Goal: Information Seeking & Learning: Compare options

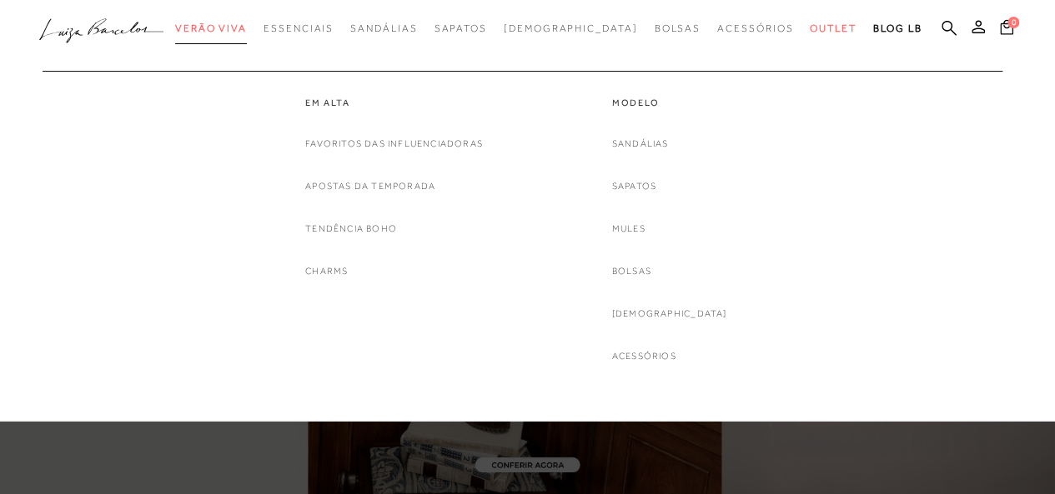
click at [247, 26] on span "Verão Viva" at bounding box center [211, 29] width 72 height 12
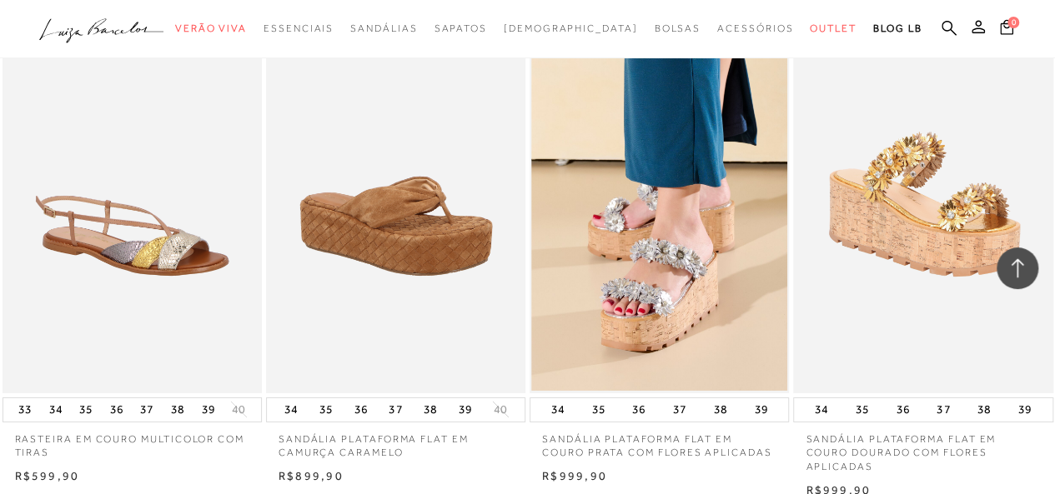
scroll to position [2597, 0]
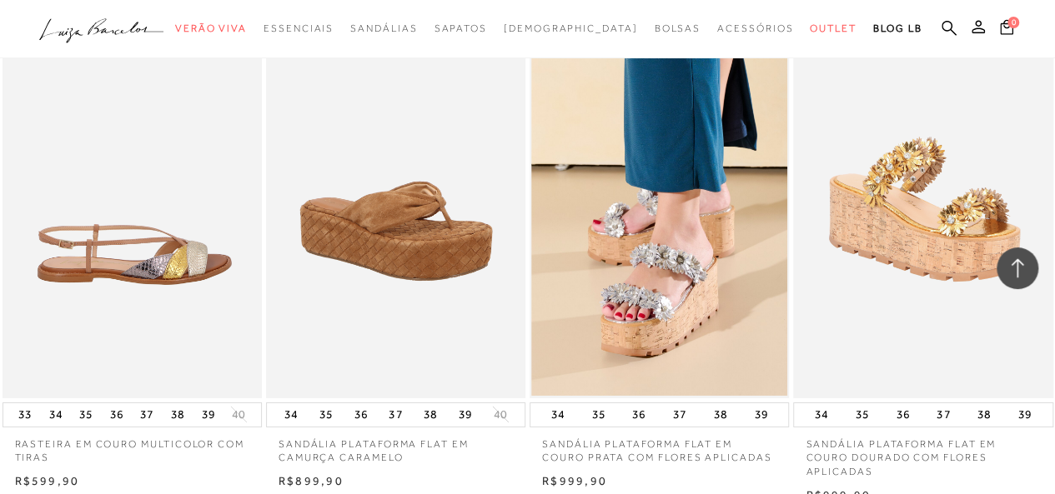
click at [158, 255] on img at bounding box center [133, 203] width 258 height 389
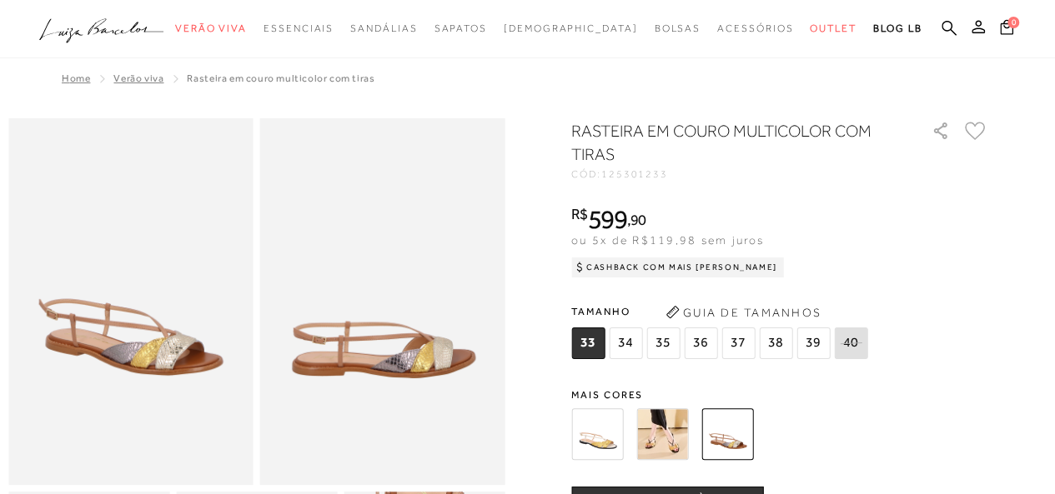
click at [674, 430] on img at bounding box center [662, 435] width 52 height 52
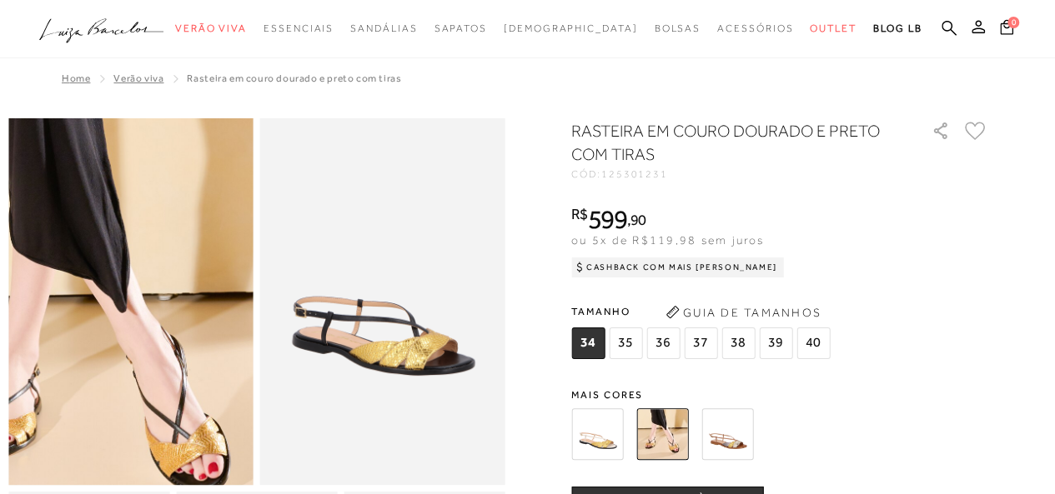
click at [203, 419] on img at bounding box center [56, 193] width 489 height 735
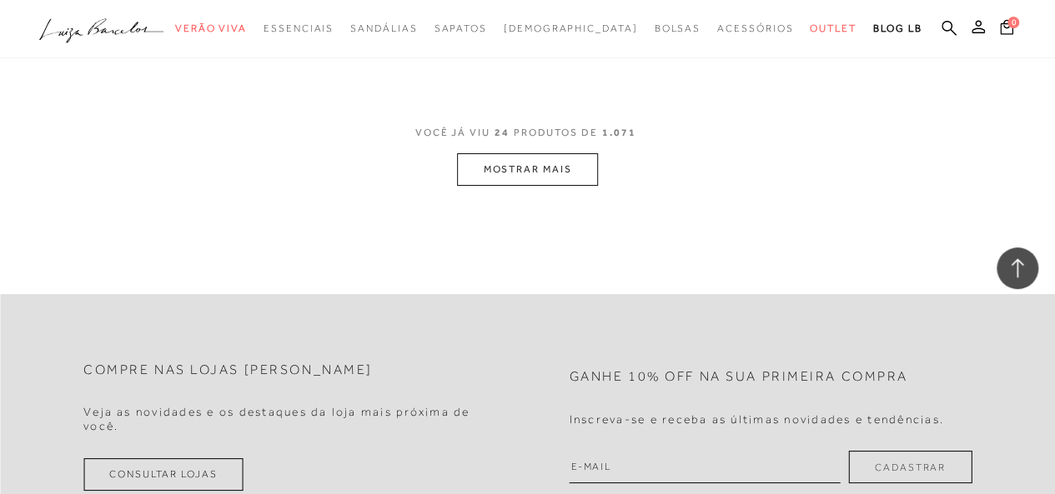
scroll to position [3037, 0]
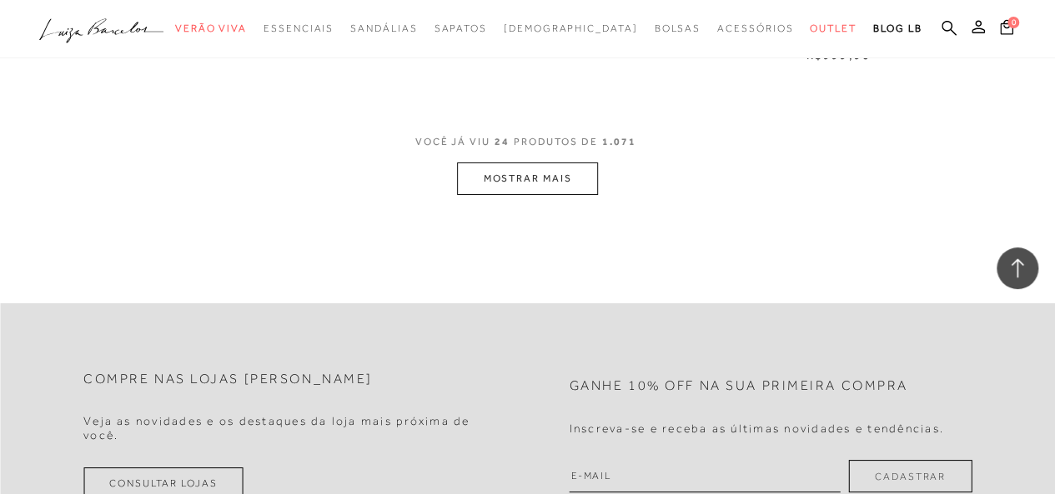
click at [509, 186] on button "MOSTRAR MAIS" at bounding box center [527, 179] width 140 height 33
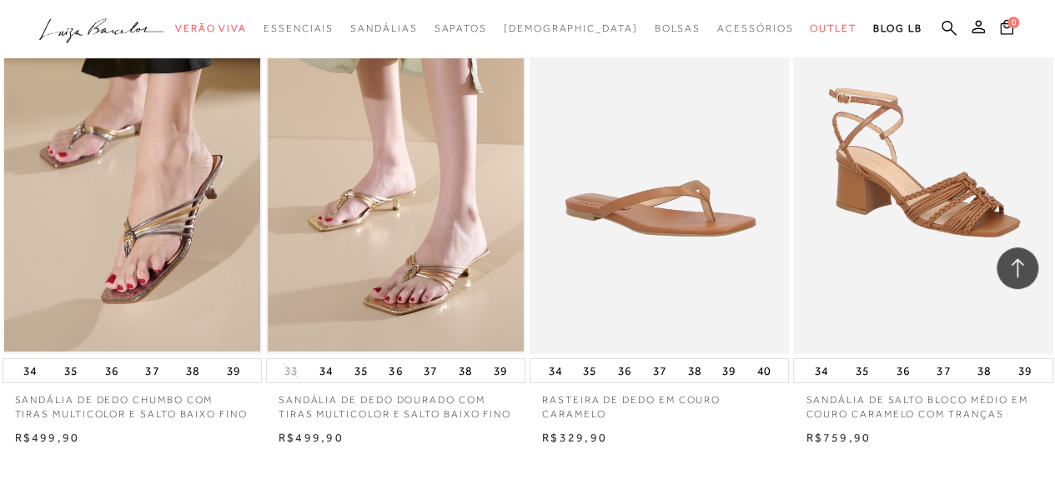
scroll to position [6083, 0]
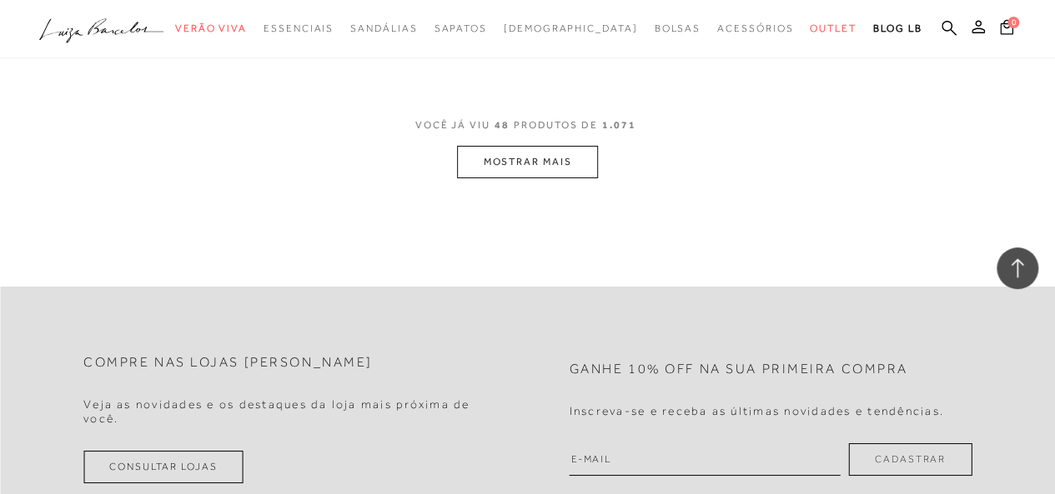
click at [549, 177] on button "MOSTRAR MAIS" at bounding box center [527, 162] width 140 height 33
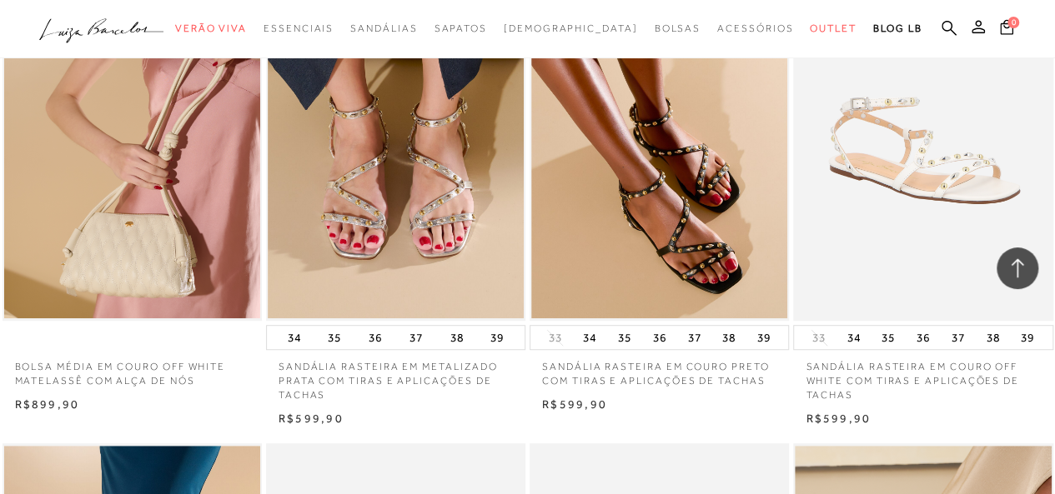
scroll to position [6748, 0]
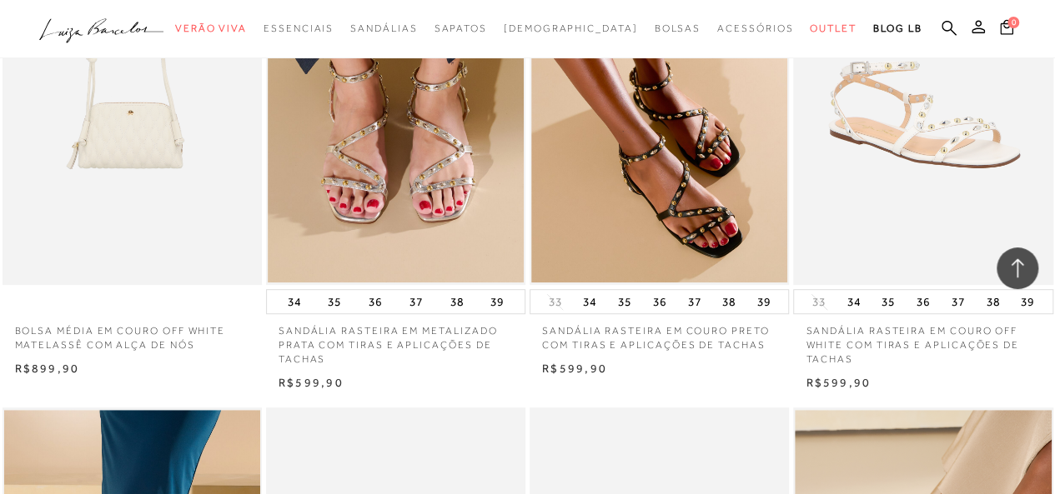
click at [182, 203] on img at bounding box center [133, 91] width 258 height 389
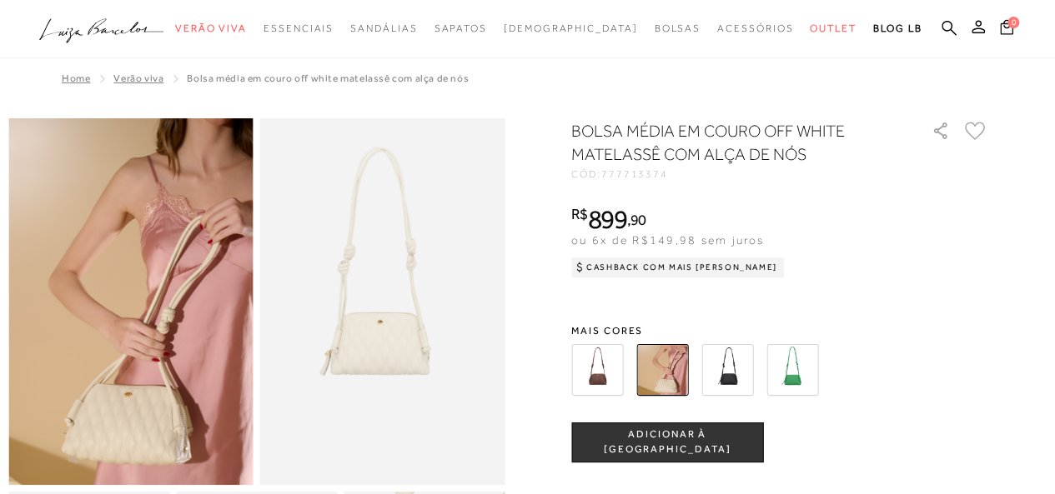
click at [604, 380] on img at bounding box center [597, 370] width 52 height 52
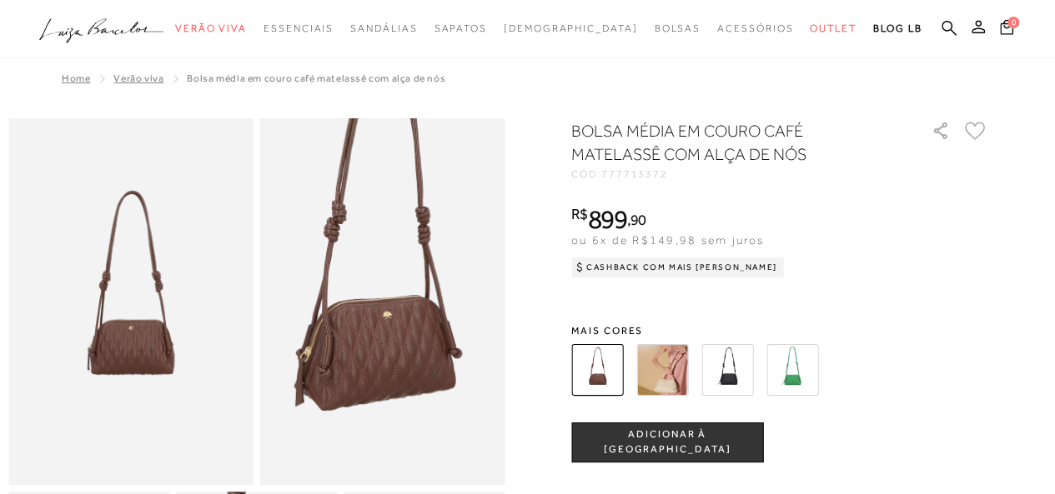
click at [384, 345] on img at bounding box center [383, 264] width 489 height 735
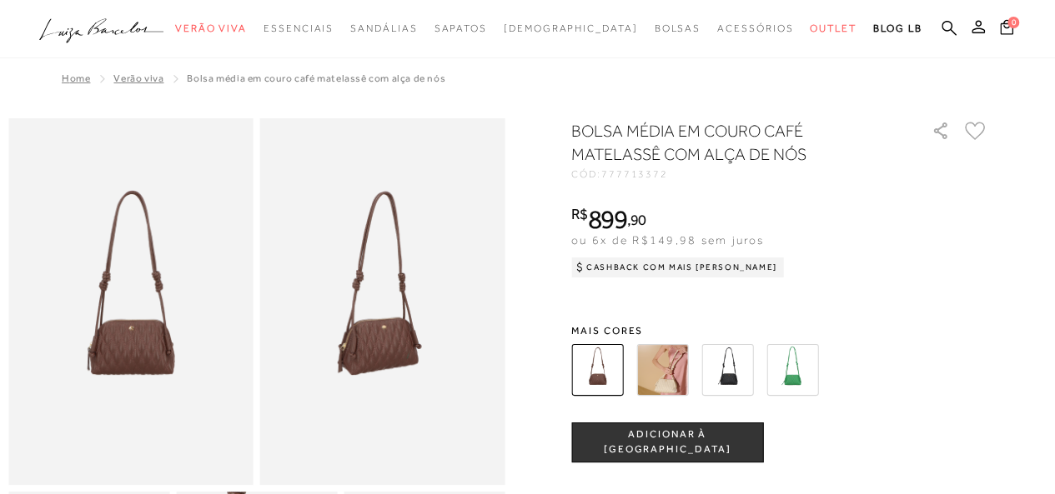
click at [794, 373] on img at bounding box center [792, 370] width 52 height 52
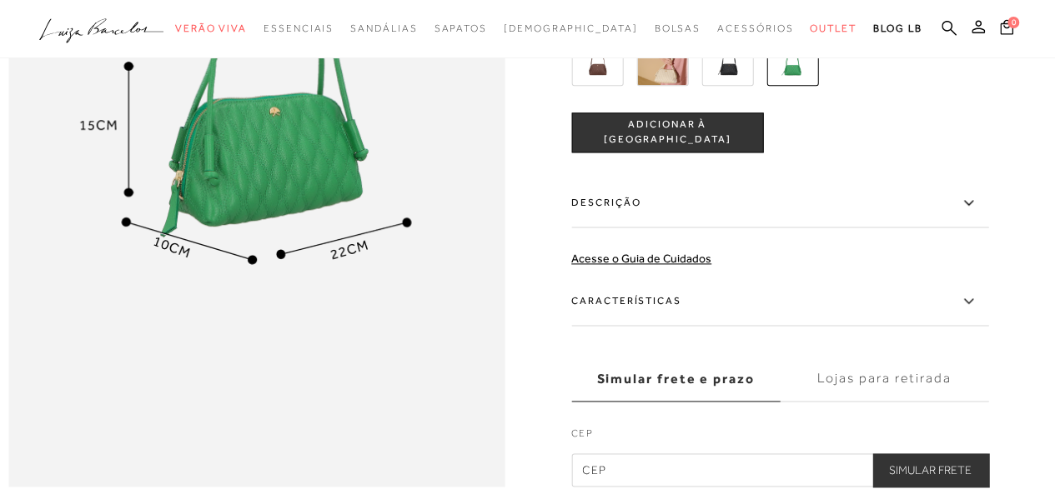
scroll to position [994, 0]
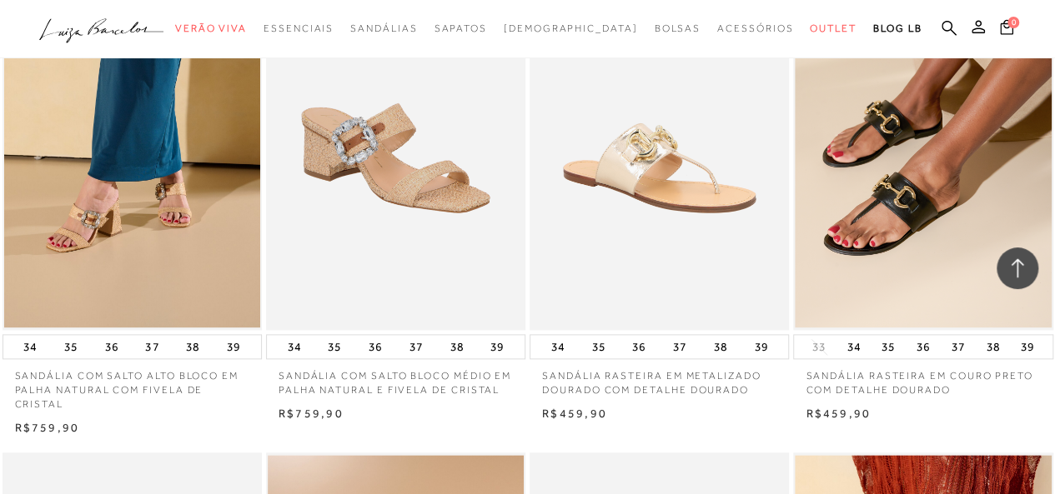
scroll to position [7191, 0]
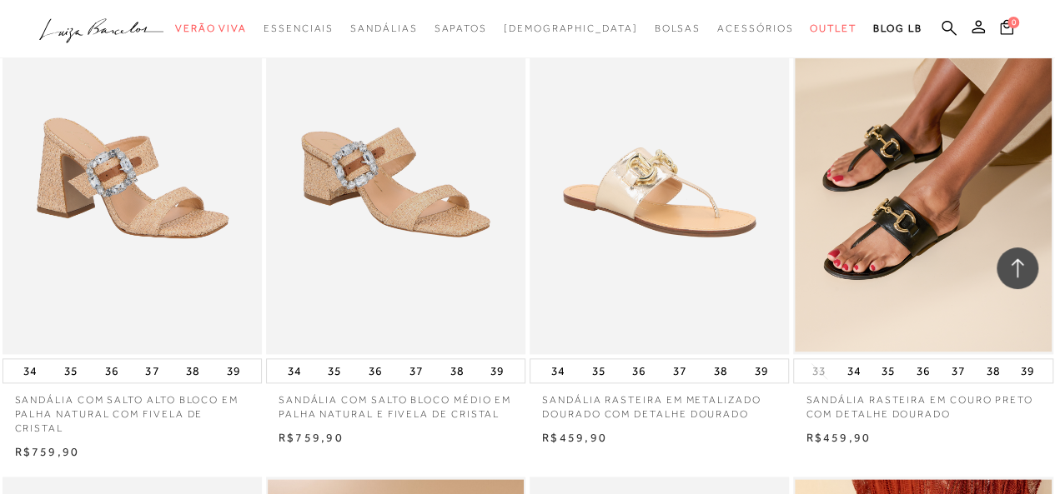
click at [191, 258] on img at bounding box center [133, 159] width 258 height 389
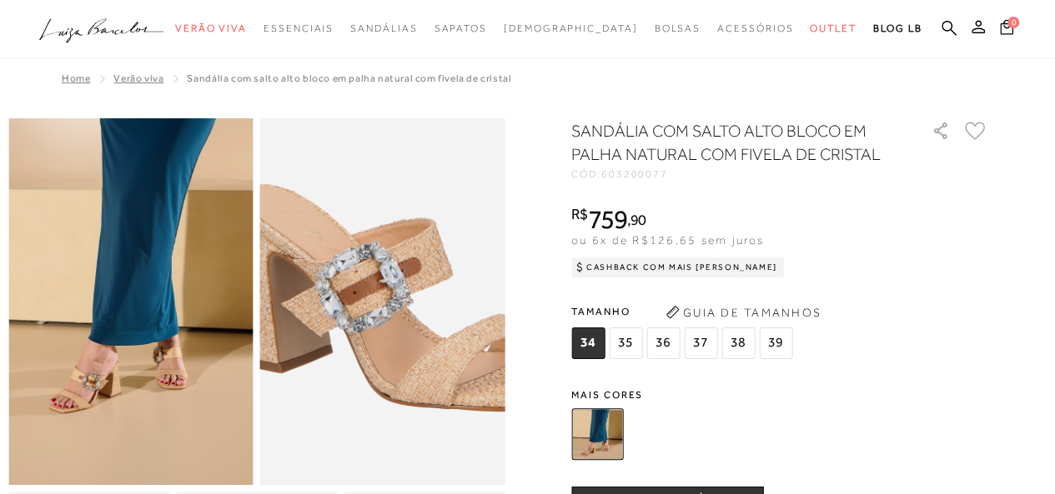
click at [363, 346] on img at bounding box center [403, 264] width 489 height 735
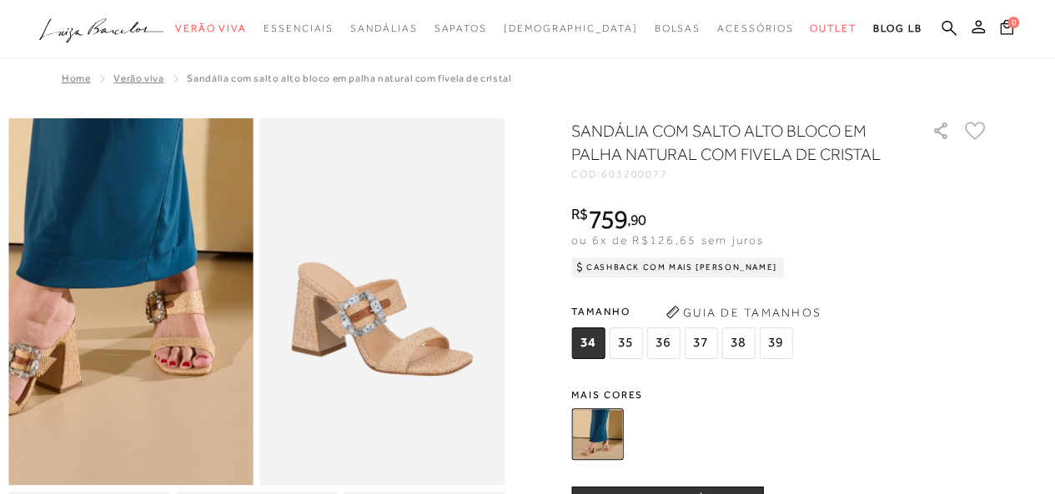
click at [158, 410] on img at bounding box center [100, 201] width 489 height 735
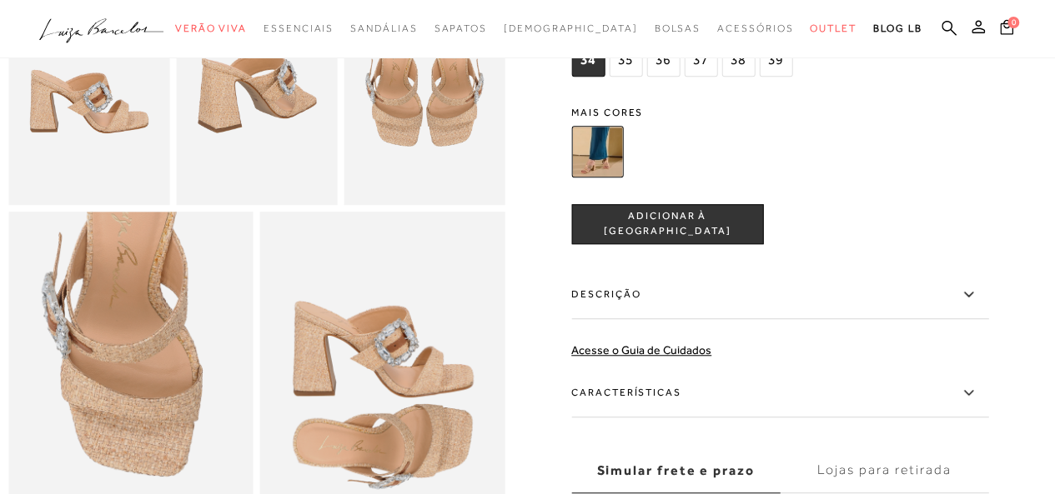
scroll to position [532, 0]
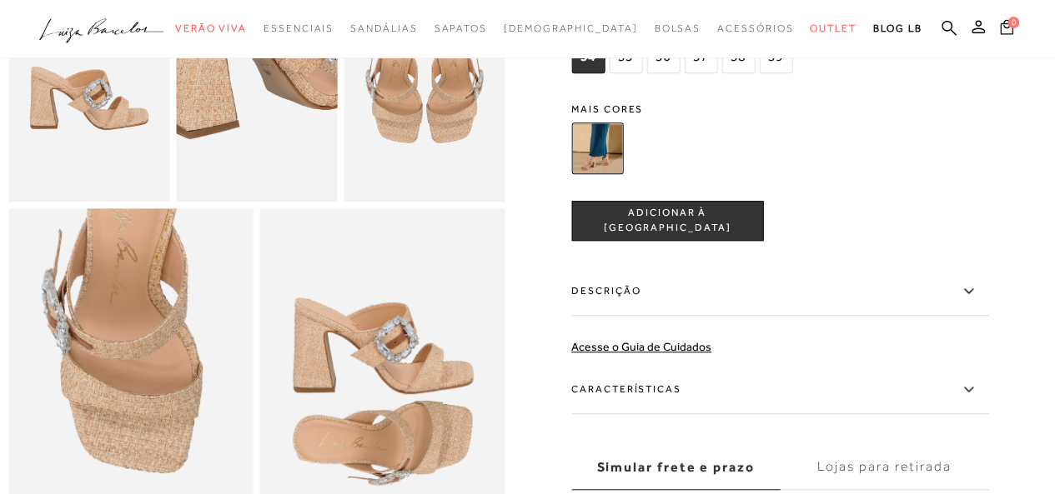
click at [243, 133] on img at bounding box center [269, 41] width 322 height 483
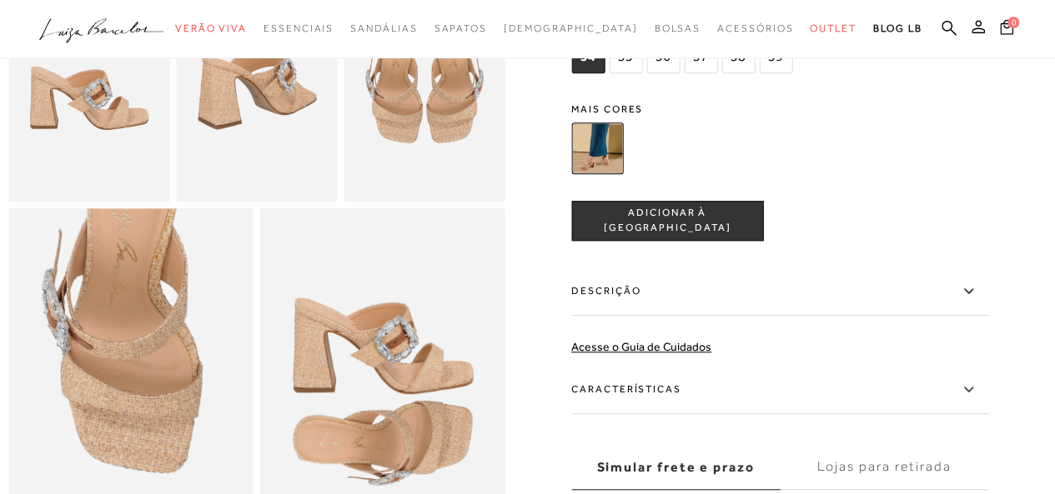
click at [605, 311] on label "Descrição" at bounding box center [779, 292] width 417 height 48
click at [0, 0] on input "Descrição" at bounding box center [0, 0] width 0 height 0
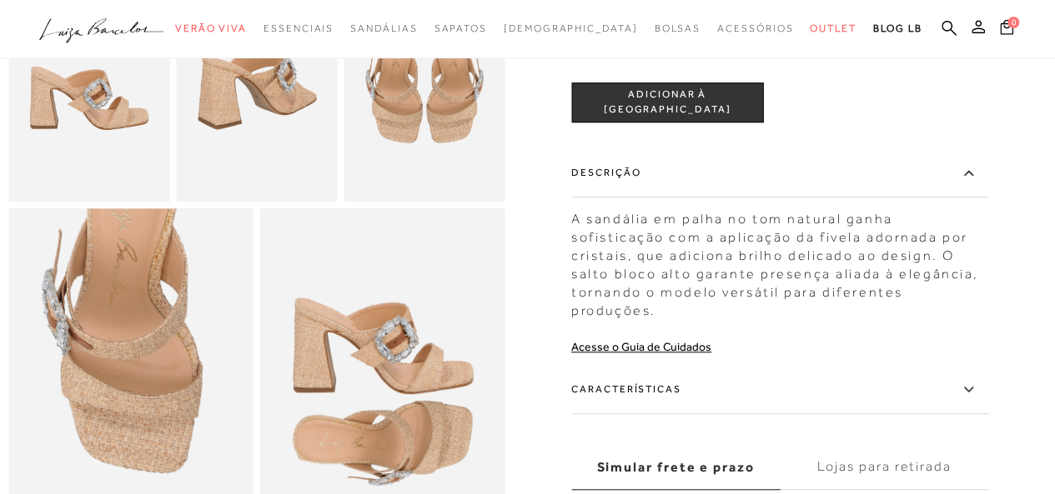
click at [642, 410] on label "Características" at bounding box center [779, 390] width 417 height 48
click at [0, 0] on input "Características" at bounding box center [0, 0] width 0 height 0
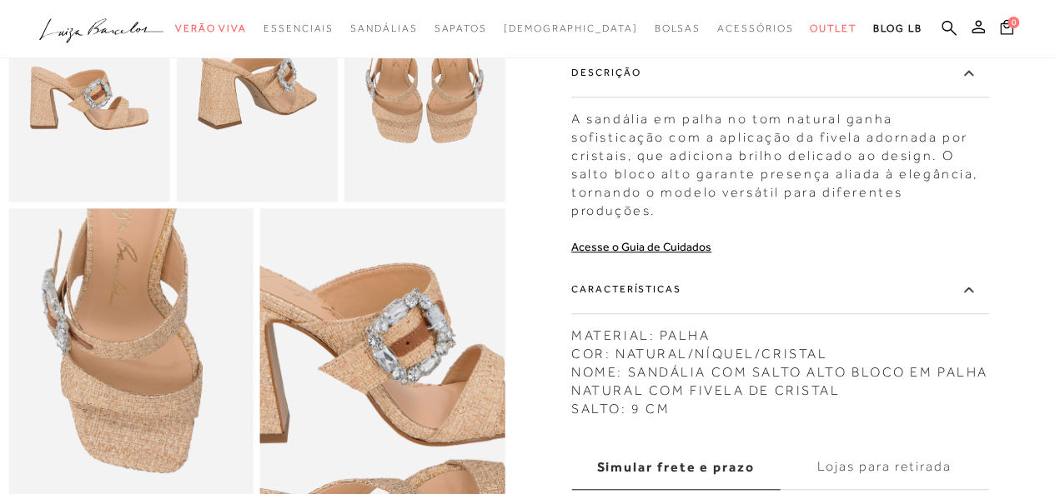
click at [385, 360] on img at bounding box center [382, 442] width 489 height 735
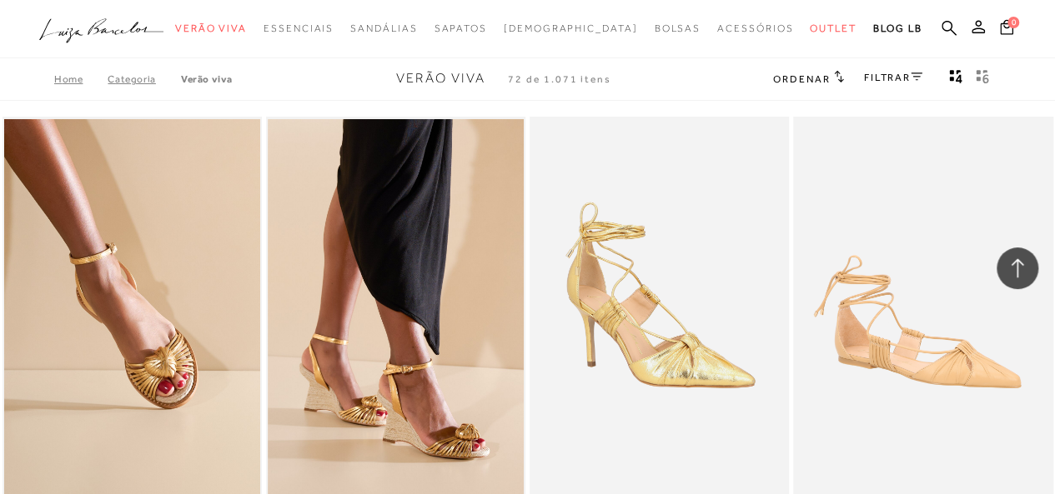
scroll to position [7191, 0]
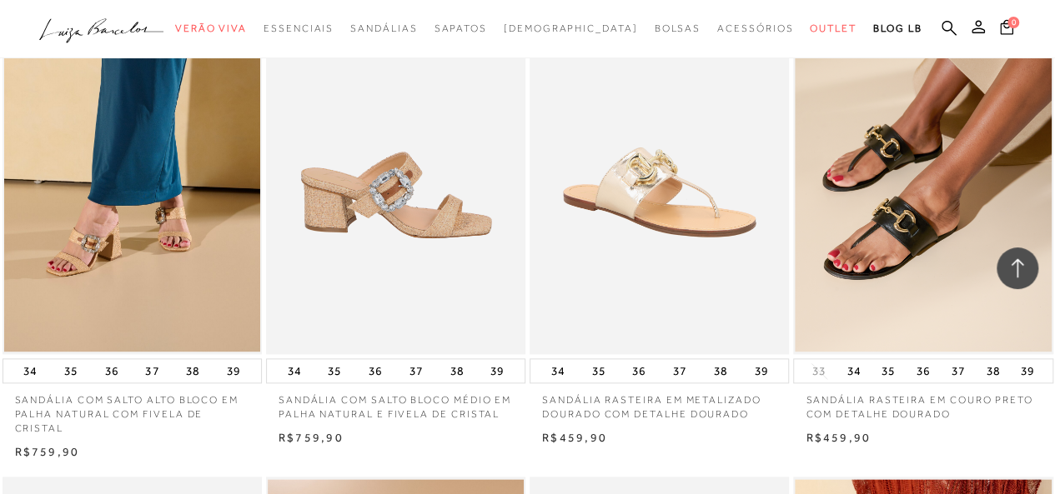
click at [410, 287] on img at bounding box center [397, 159] width 258 height 389
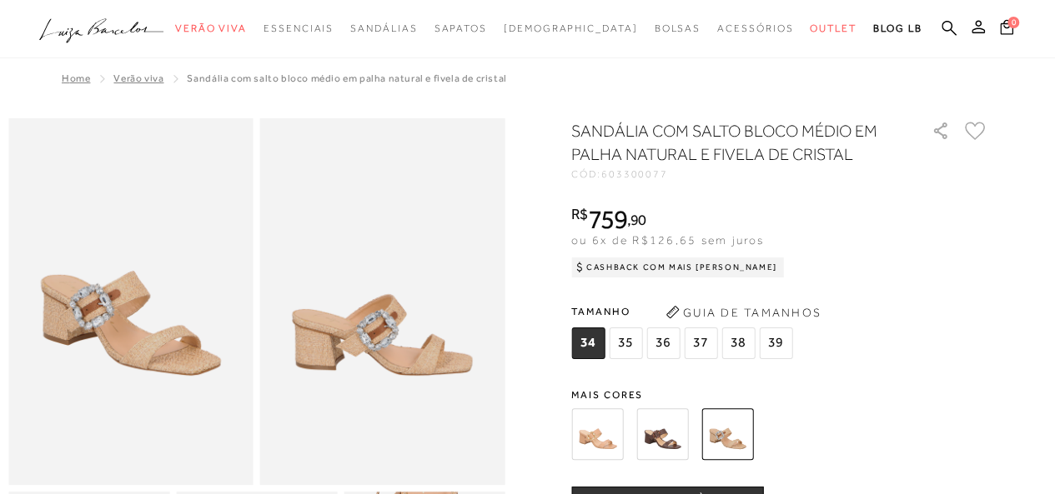
click at [659, 439] on img at bounding box center [662, 435] width 52 height 52
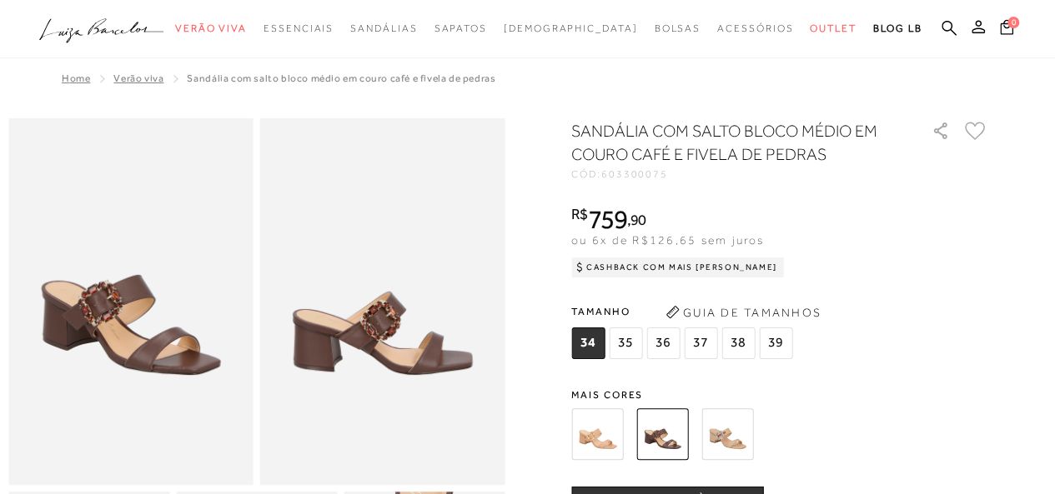
click at [735, 439] on img at bounding box center [727, 435] width 52 height 52
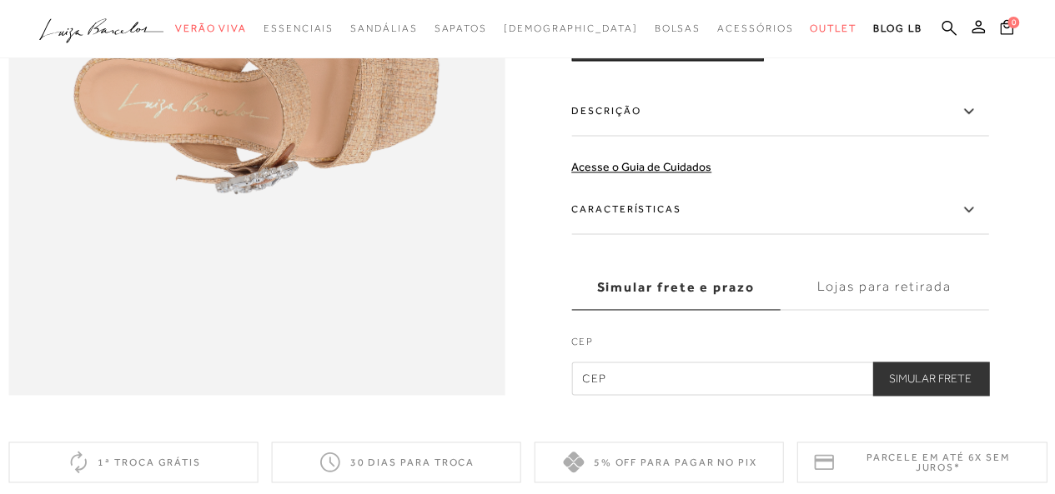
scroll to position [1101, 0]
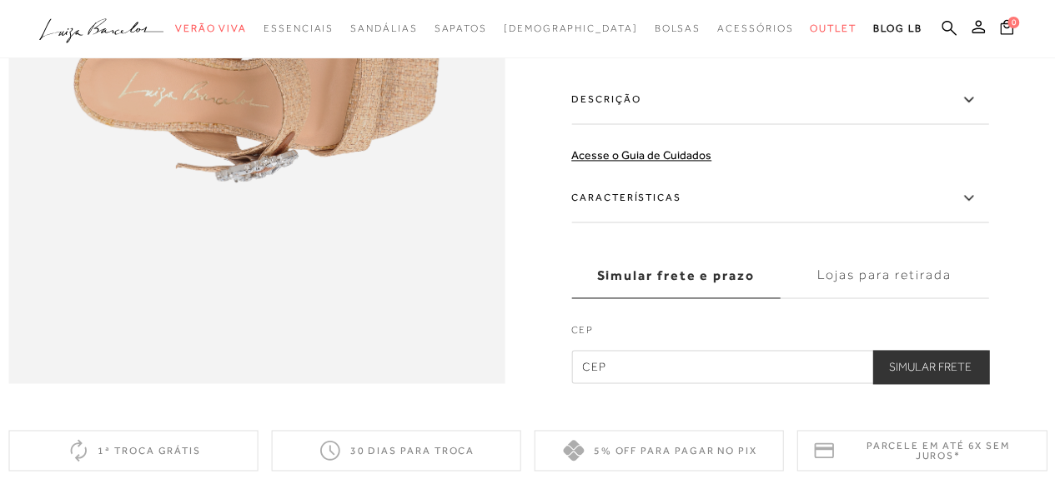
click at [891, 223] on label "Características" at bounding box center [779, 198] width 417 height 48
click at [0, 0] on input "Características" at bounding box center [0, 0] width 0 height 0
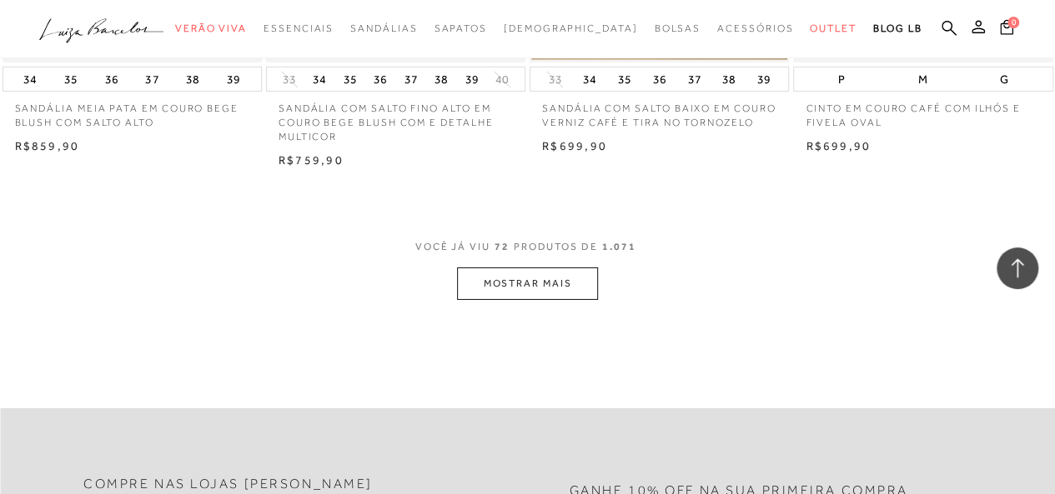
scroll to position [9039, 0]
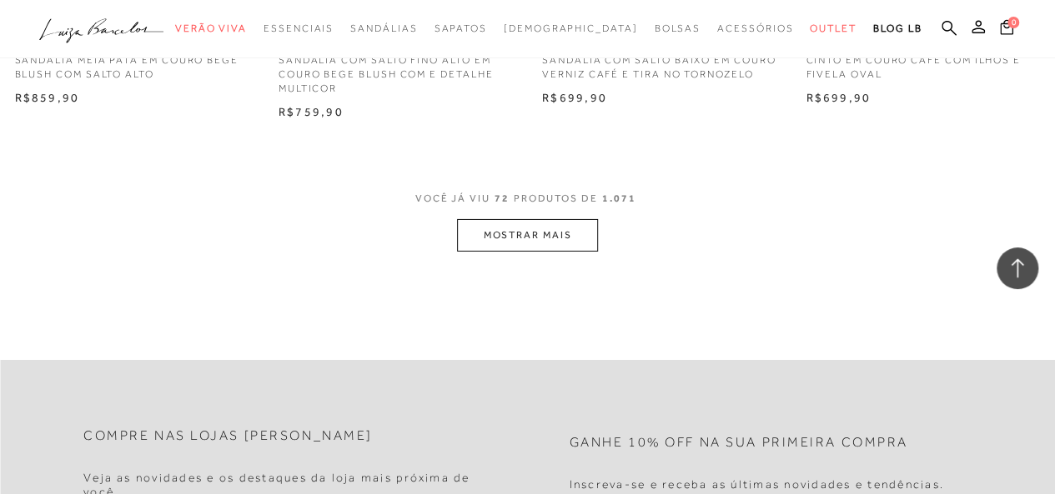
click at [558, 239] on button "MOSTRAR MAIS" at bounding box center [527, 235] width 140 height 33
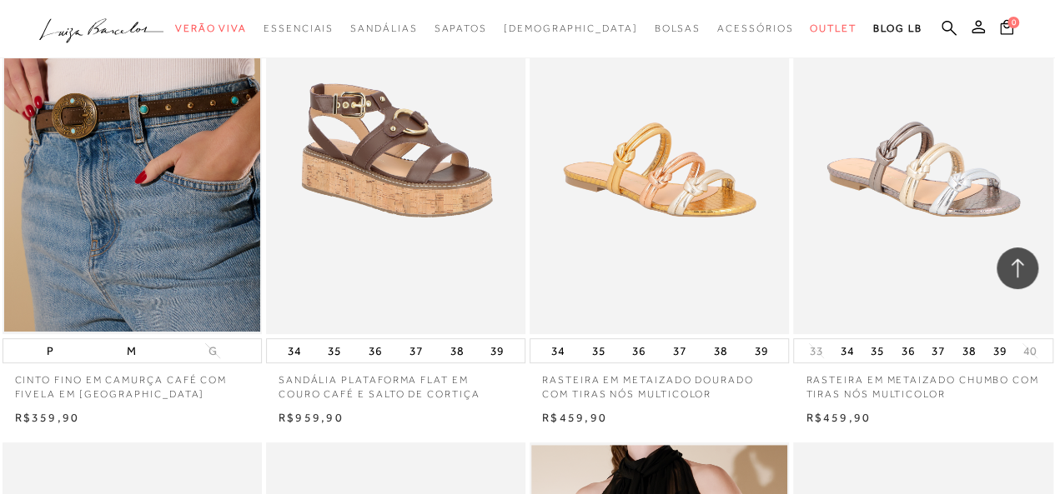
scroll to position [9728, 0]
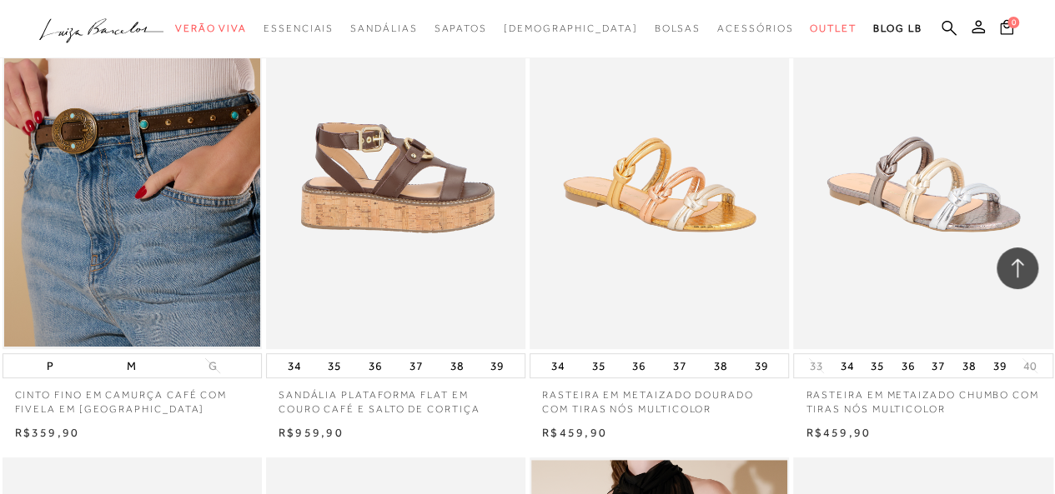
click at [411, 229] on img at bounding box center [397, 154] width 258 height 389
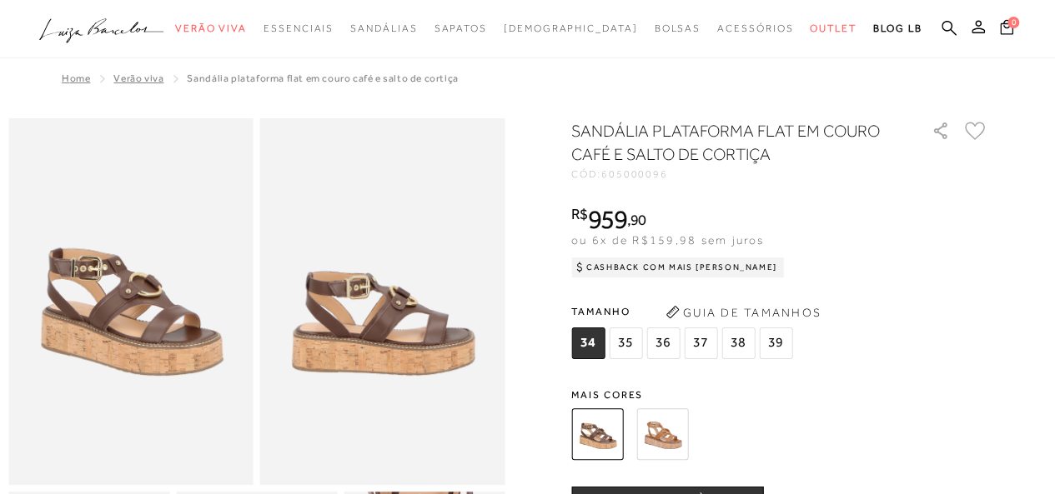
click at [660, 435] on img at bounding box center [662, 435] width 52 height 52
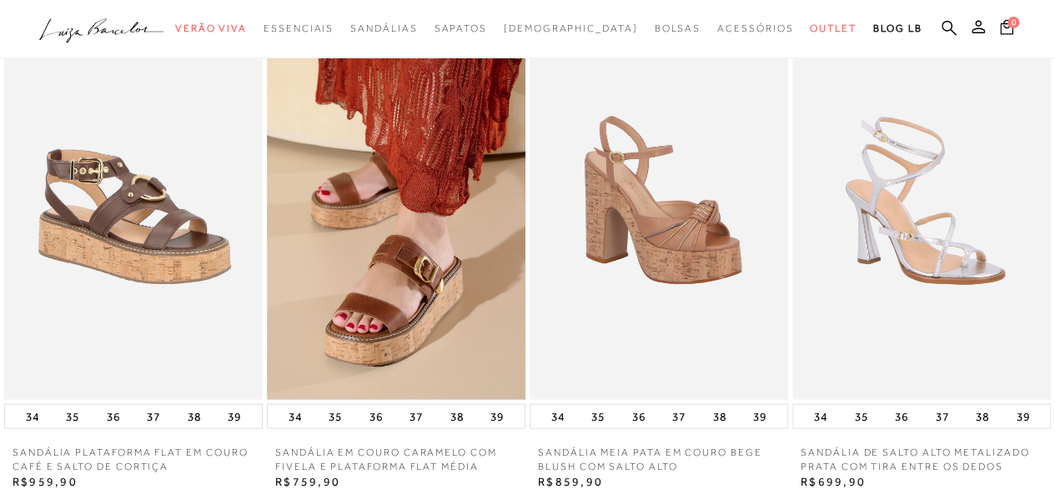
scroll to position [1764, 0]
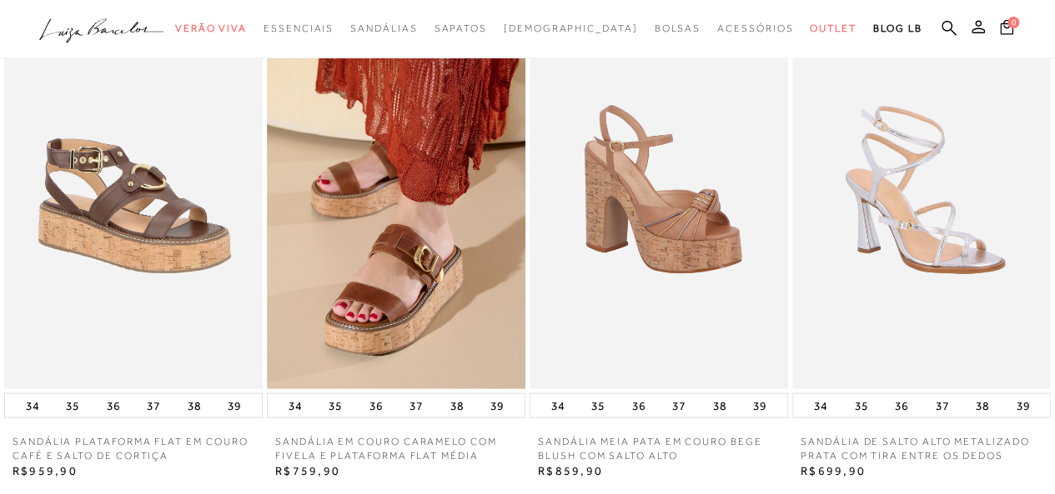
click at [679, 294] on img at bounding box center [658, 196] width 258 height 388
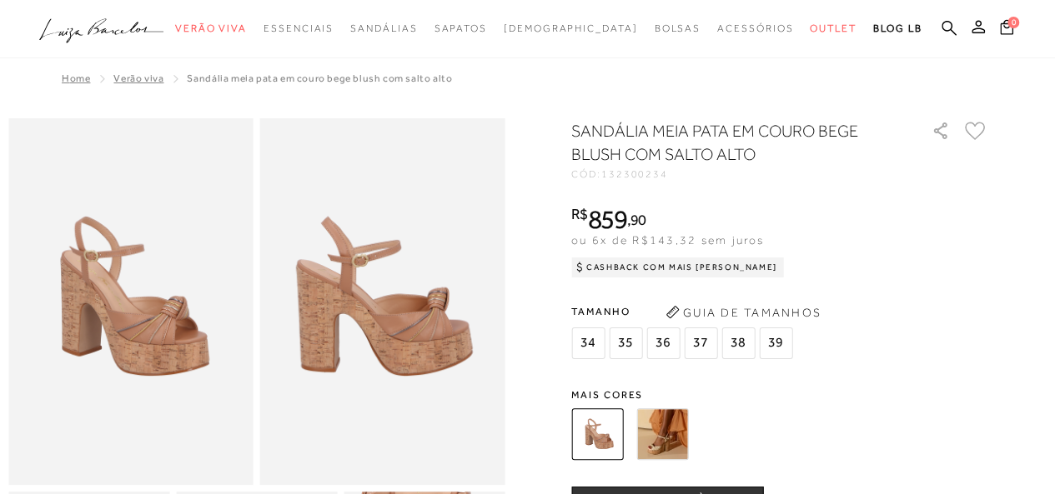
click at [664, 444] on img at bounding box center [662, 435] width 52 height 52
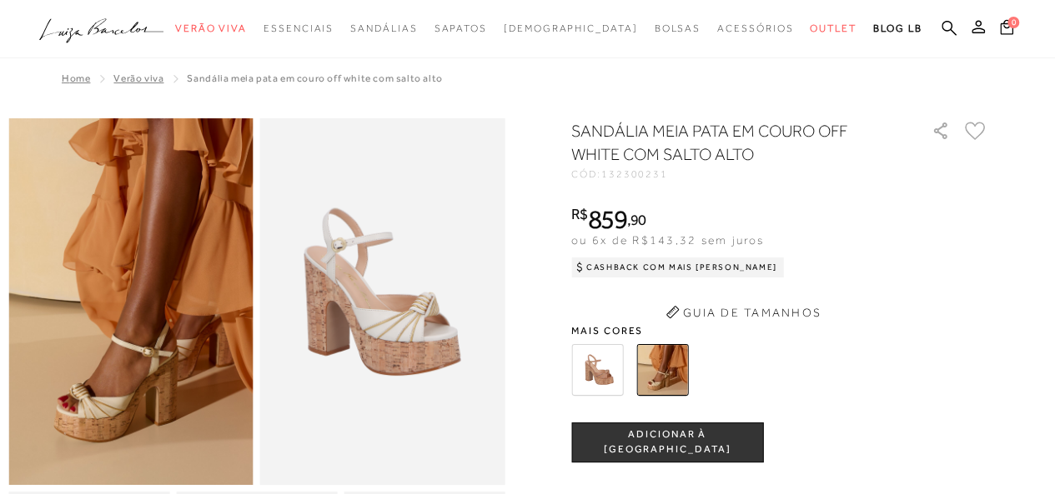
click at [100, 419] on img at bounding box center [130, 301] width 245 height 367
